Goal: Information Seeking & Learning: Learn about a topic

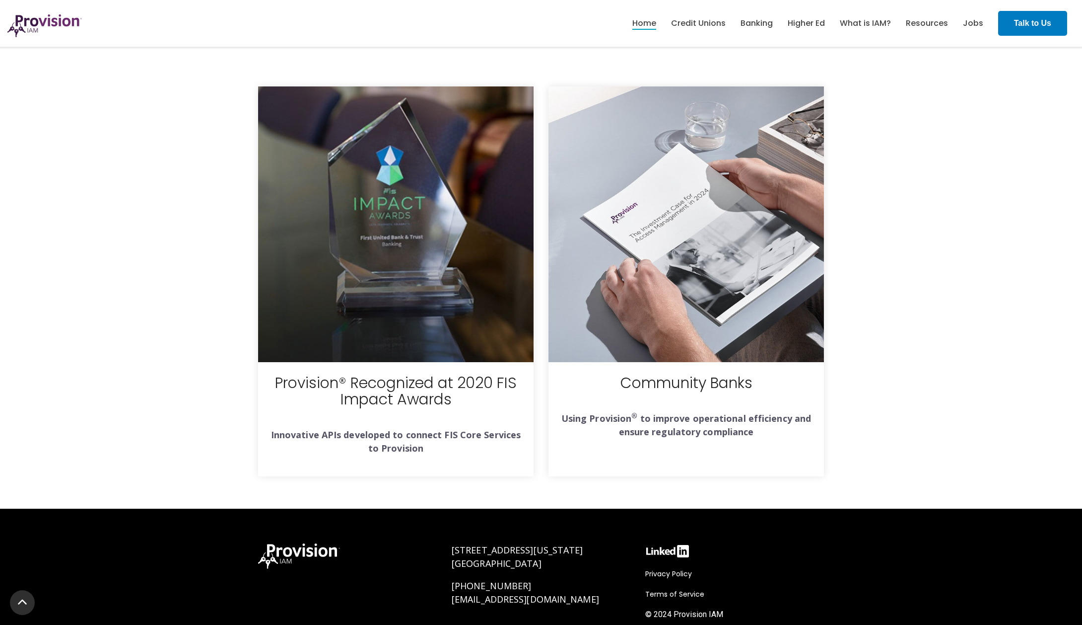
scroll to position [3496, 0]
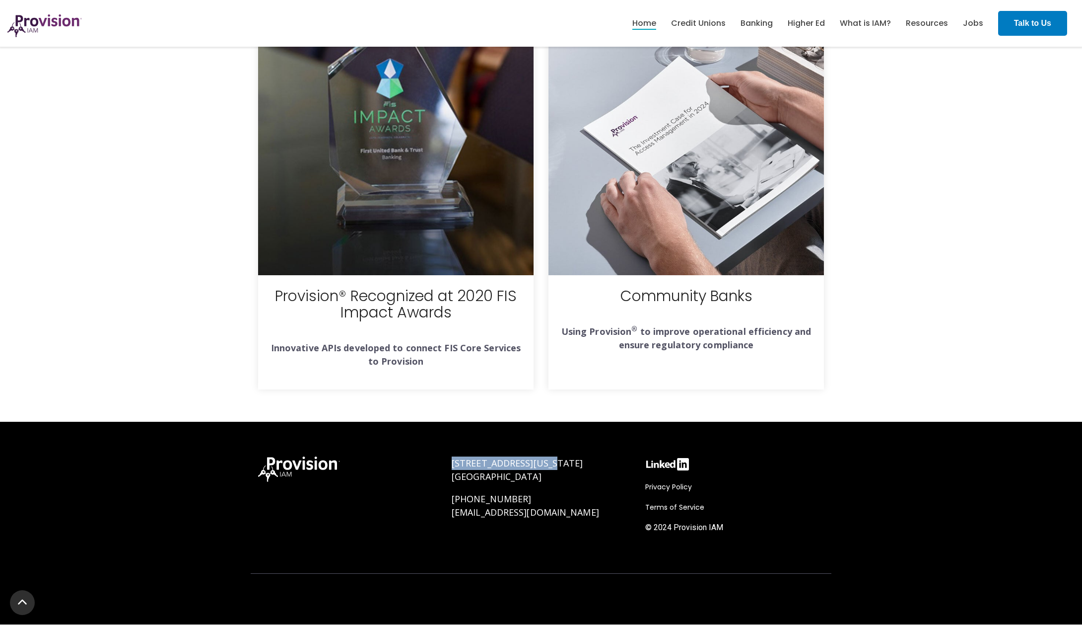
drag, startPoint x: 554, startPoint y: 461, endPoint x: 453, endPoint y: 466, distance: 100.9
click at [453, 466] on p "[STREET_ADDRESS][US_STATE]" at bounding box center [541, 469] width 179 height 27
copy span "[STREET_ADDRESS][US_STATE]"
click at [542, 479] on span "[GEOGRAPHIC_DATA]" at bounding box center [497, 476] width 90 height 12
click at [572, 490] on div "[STREET_ADDRESS][US_STATE] [PHONE_NUMBER] [EMAIL_ADDRESS][DOMAIN_NAME]" at bounding box center [541, 487] width 179 height 63
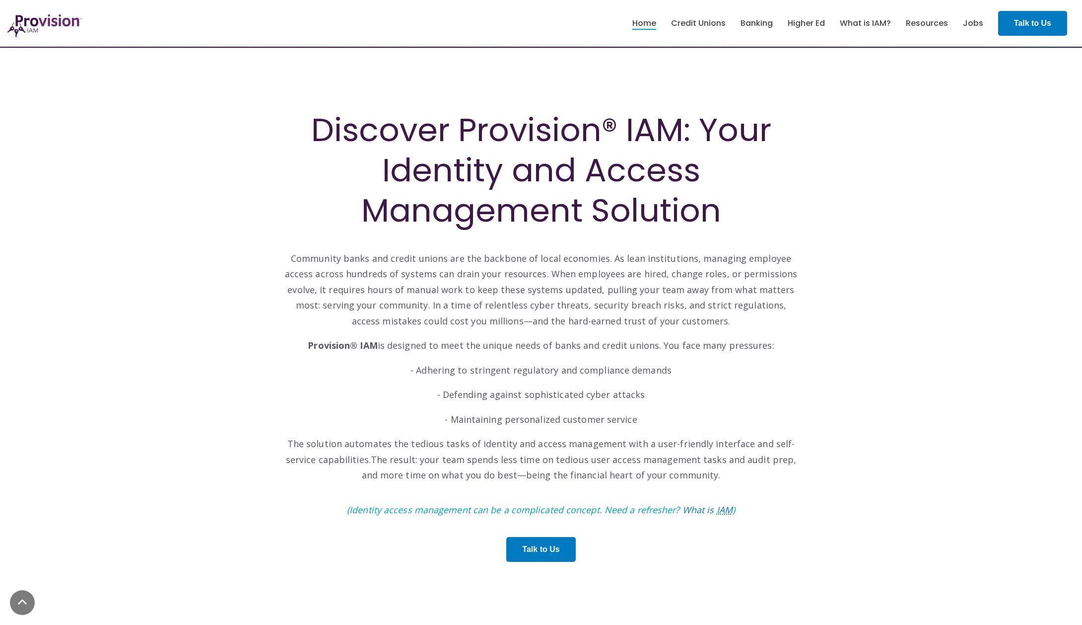
scroll to position [311, 0]
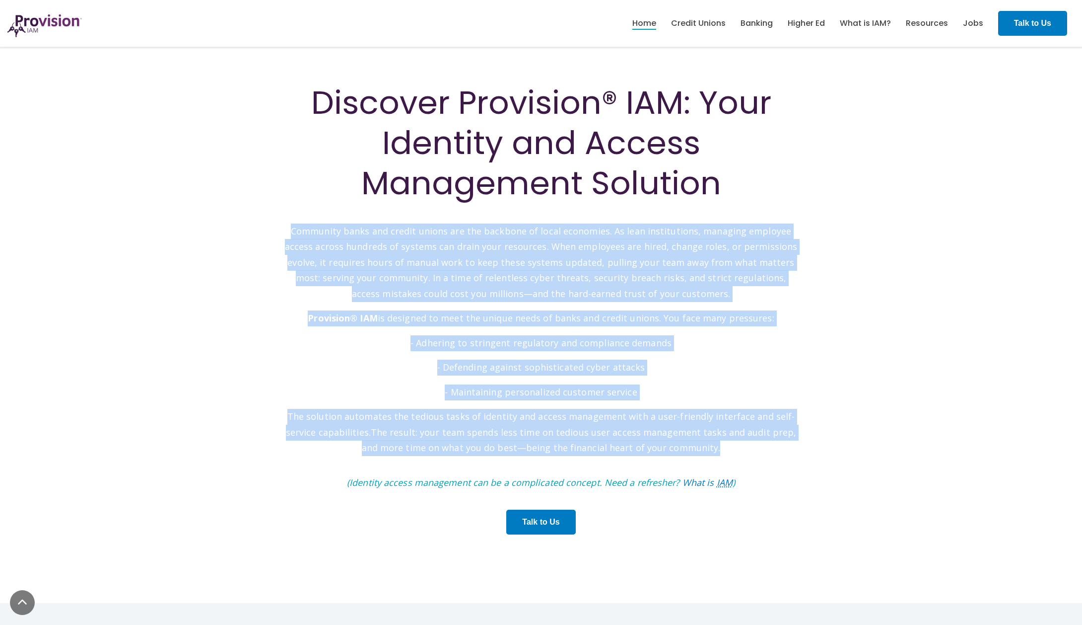
drag, startPoint x: 286, startPoint y: 228, endPoint x: 759, endPoint y: 457, distance: 525.3
click at [759, 457] on div "Discover Provision® IAM: Your Identity and Access Management Solution Community…" at bounding box center [541, 313] width 516 height 462
copy div "Loremipsu dolor sit ametco adipis eli sed doeiusmo te incid utlaboree. Do magn …"
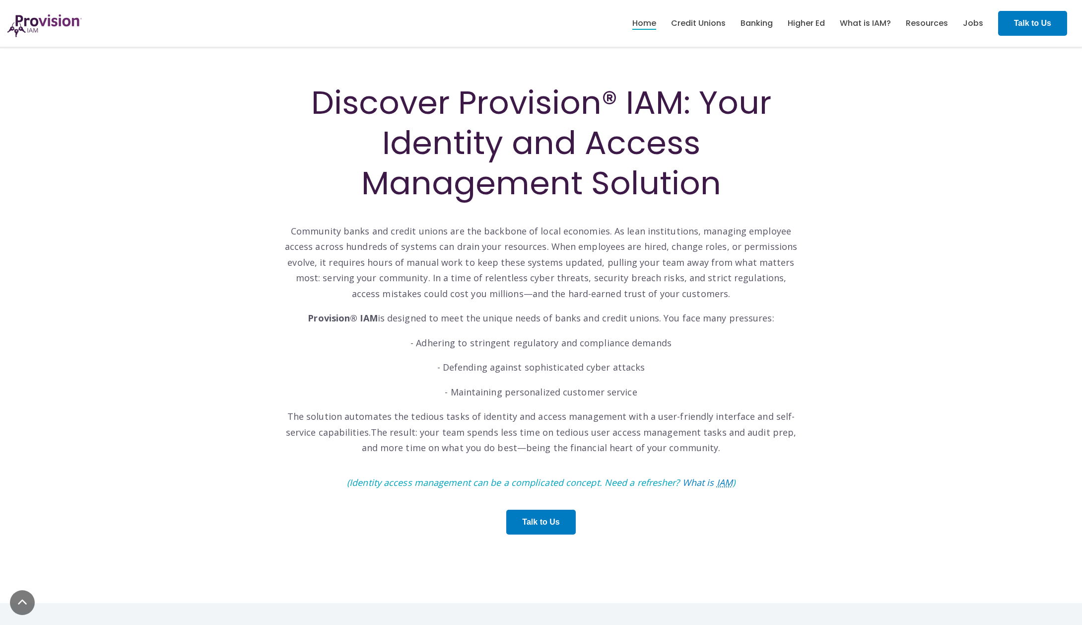
click at [460, 288] on p "Community banks and credit unions are the backbone of local economies. As lean …" at bounding box center [541, 255] width 516 height 94
drag, startPoint x: 314, startPoint y: 320, endPoint x: 704, endPoint y: 446, distance: 410.2
click at [704, 446] on div "Discover Provision® IAM: Your Identity and Access Management Solution Community…" at bounding box center [541, 313] width 516 height 462
copy div "Provision® IAM is designed to meet the unique needs of banks and credit unions.…"
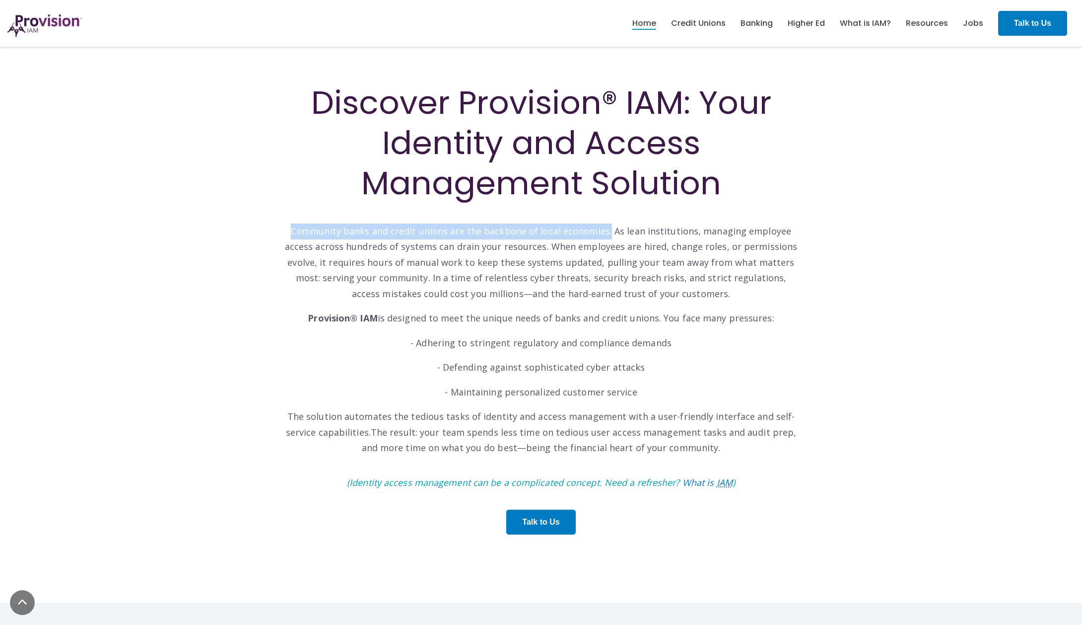
drag, startPoint x: 596, startPoint y: 232, endPoint x: 276, endPoint y: 237, distance: 320.2
click at [276, 237] on div "Discover Provision® IAM: Your Identity and Access Management Solution Community…" at bounding box center [541, 317] width 531 height 471
copy p "Community banks and credit unions are the backbone of local economies."
